Goal: Check status: Check status

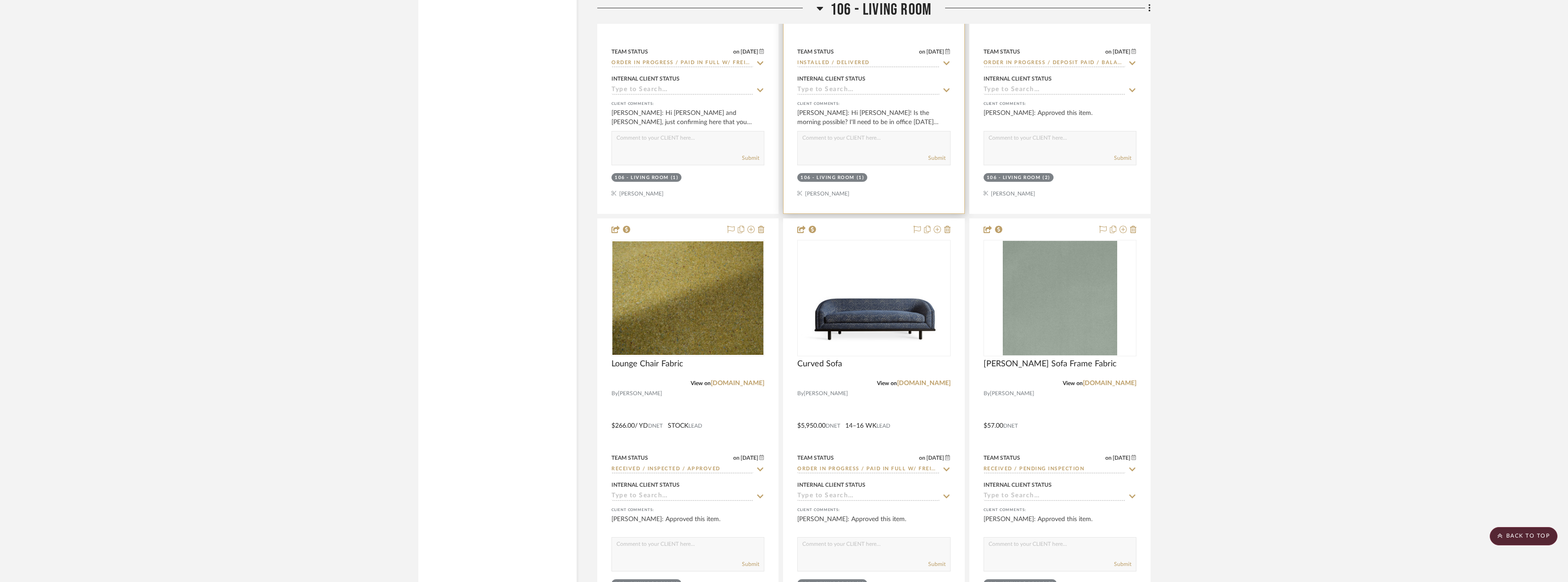
scroll to position [8696, 0]
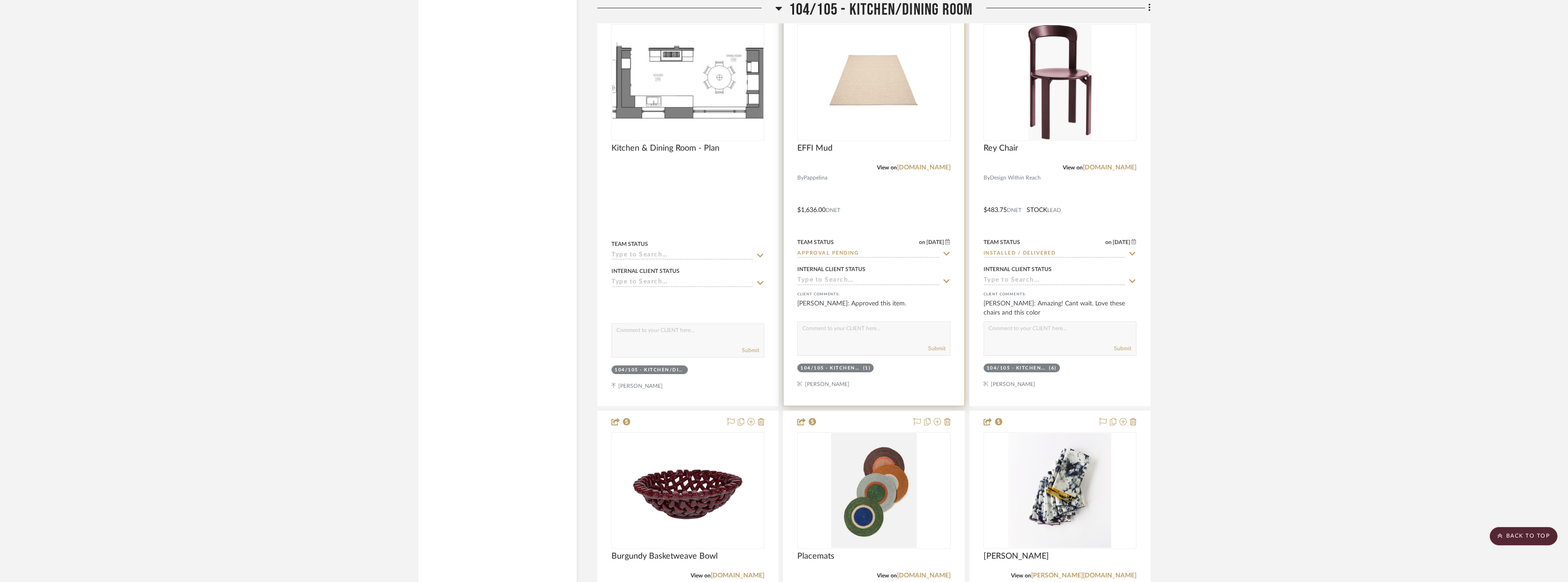
scroll to position [5126, 0]
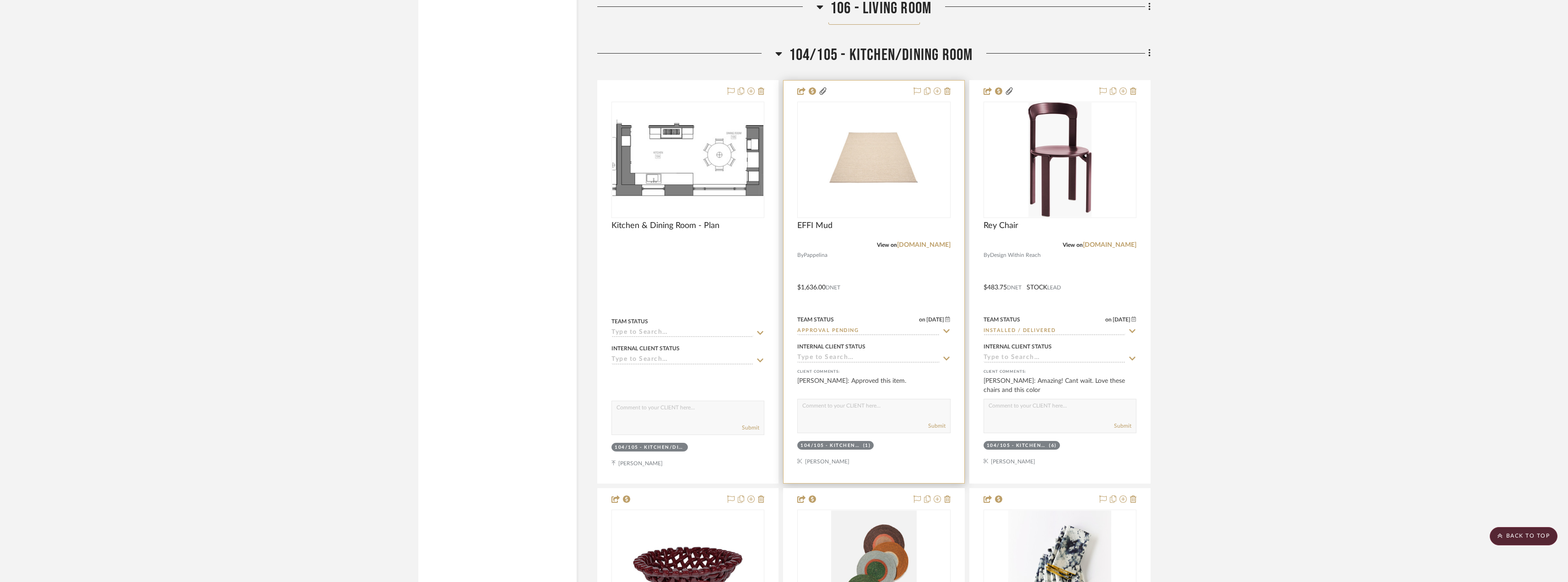
click at [852, 329] on input "Approval Pending" at bounding box center [868, 331] width 142 height 8
type input "order"
click at [878, 431] on div "Order In Progress / Paid In Full w/ Freight, No Balance due" at bounding box center [874, 423] width 152 height 33
type input "9/18/2025"
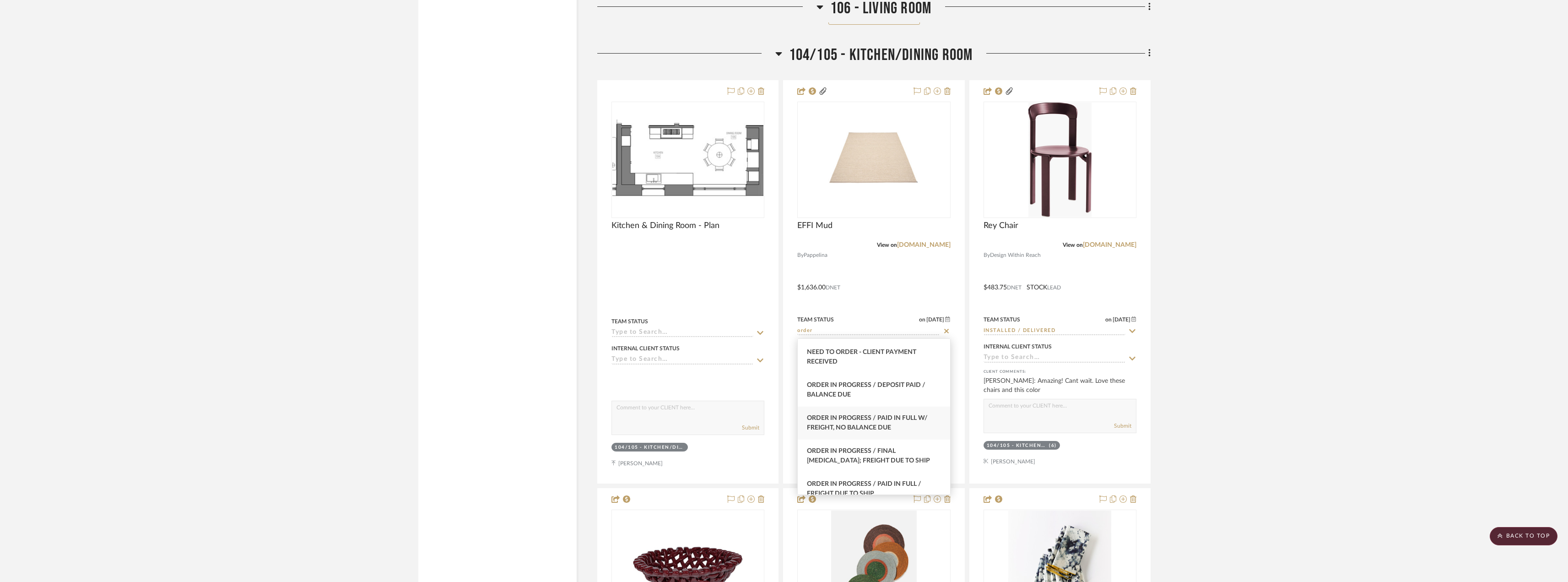
type input "Order In Progress / Paid In Full w/ Freight, No Balance due"
